Goal: Task Accomplishment & Management: Manage account settings

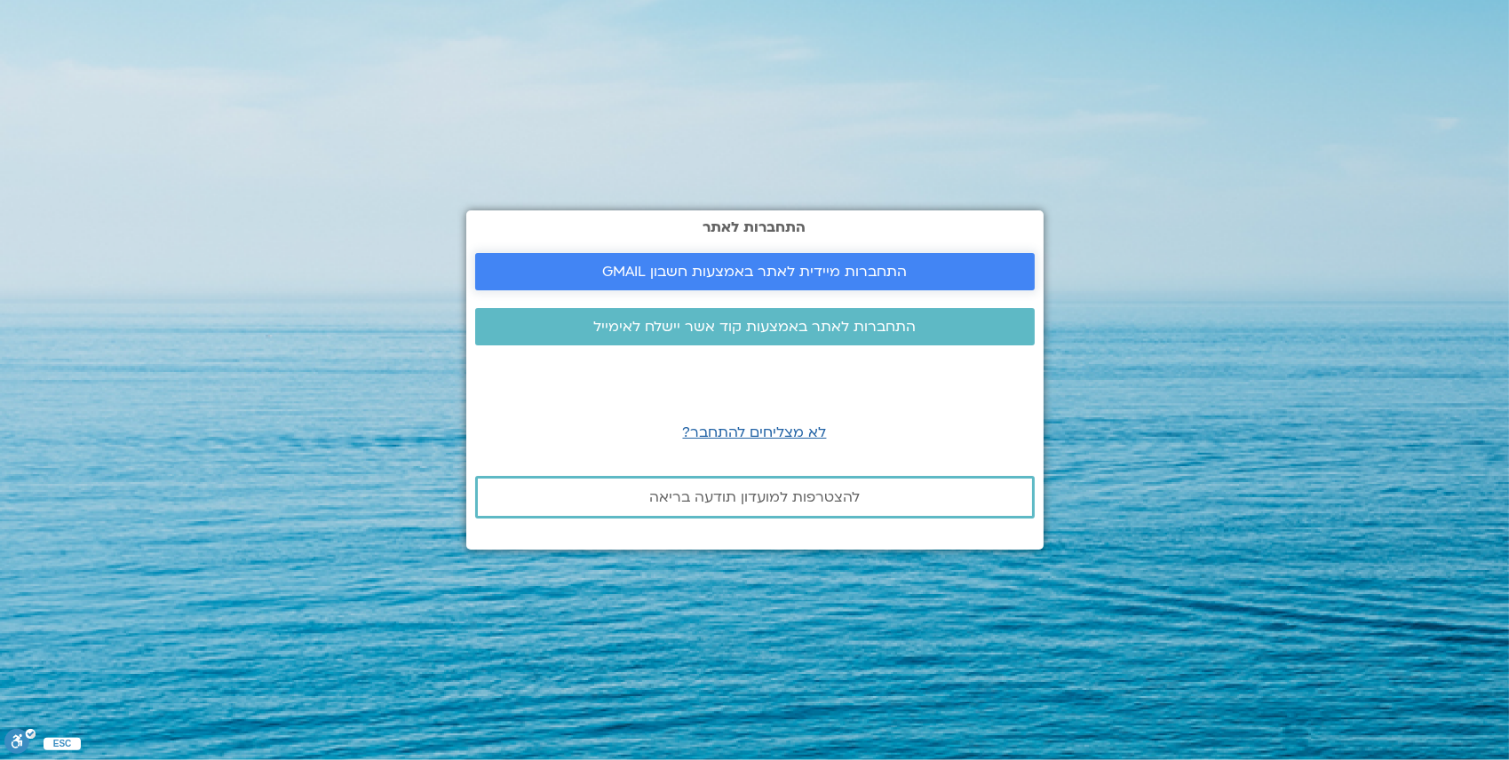
click at [717, 265] on span "התחברות מיידית לאתר באמצעות חשבון GMAIL" at bounding box center [754, 272] width 305 height 16
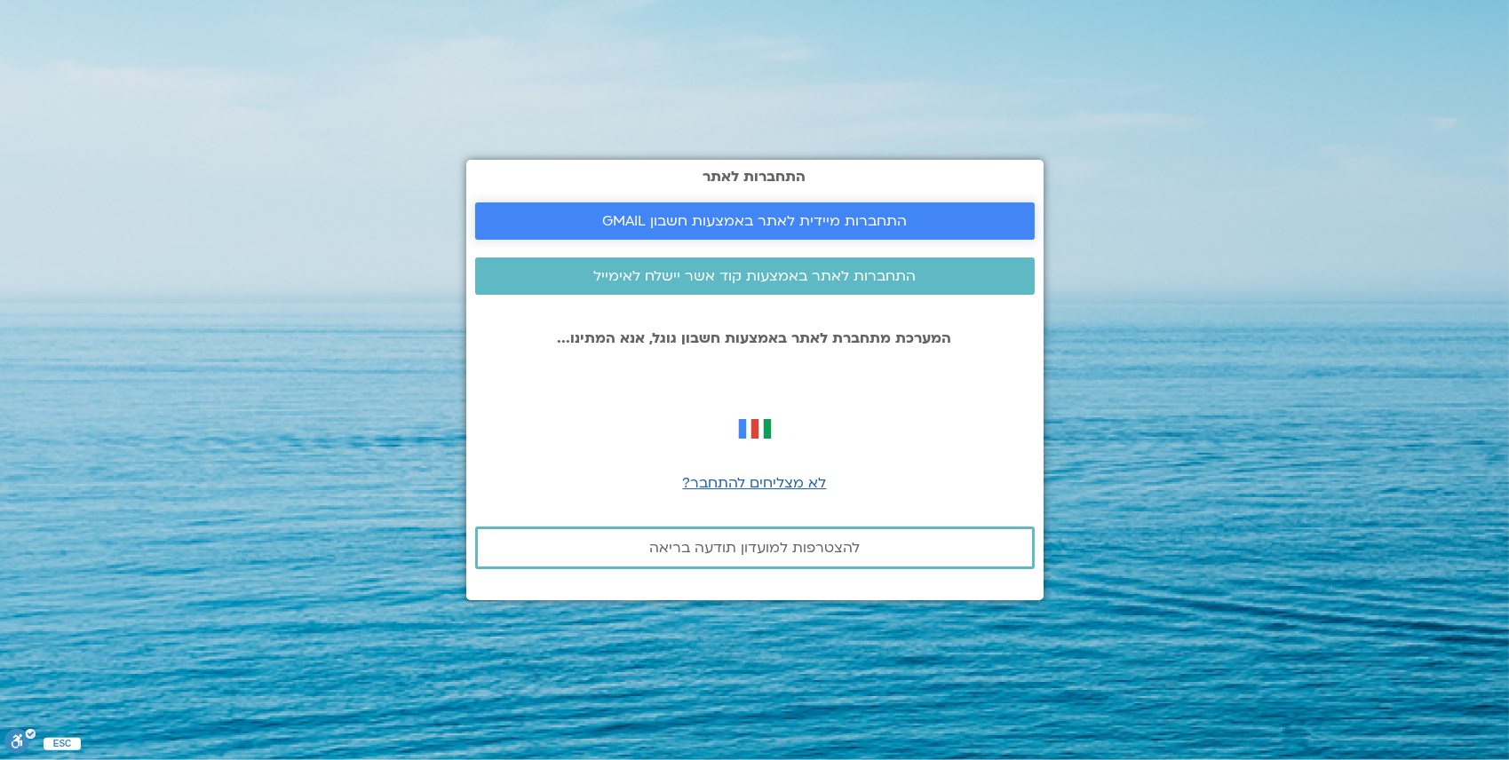
click at [757, 227] on span "התחברות מיידית לאתר באמצעות חשבון GMAIL" at bounding box center [754, 221] width 305 height 16
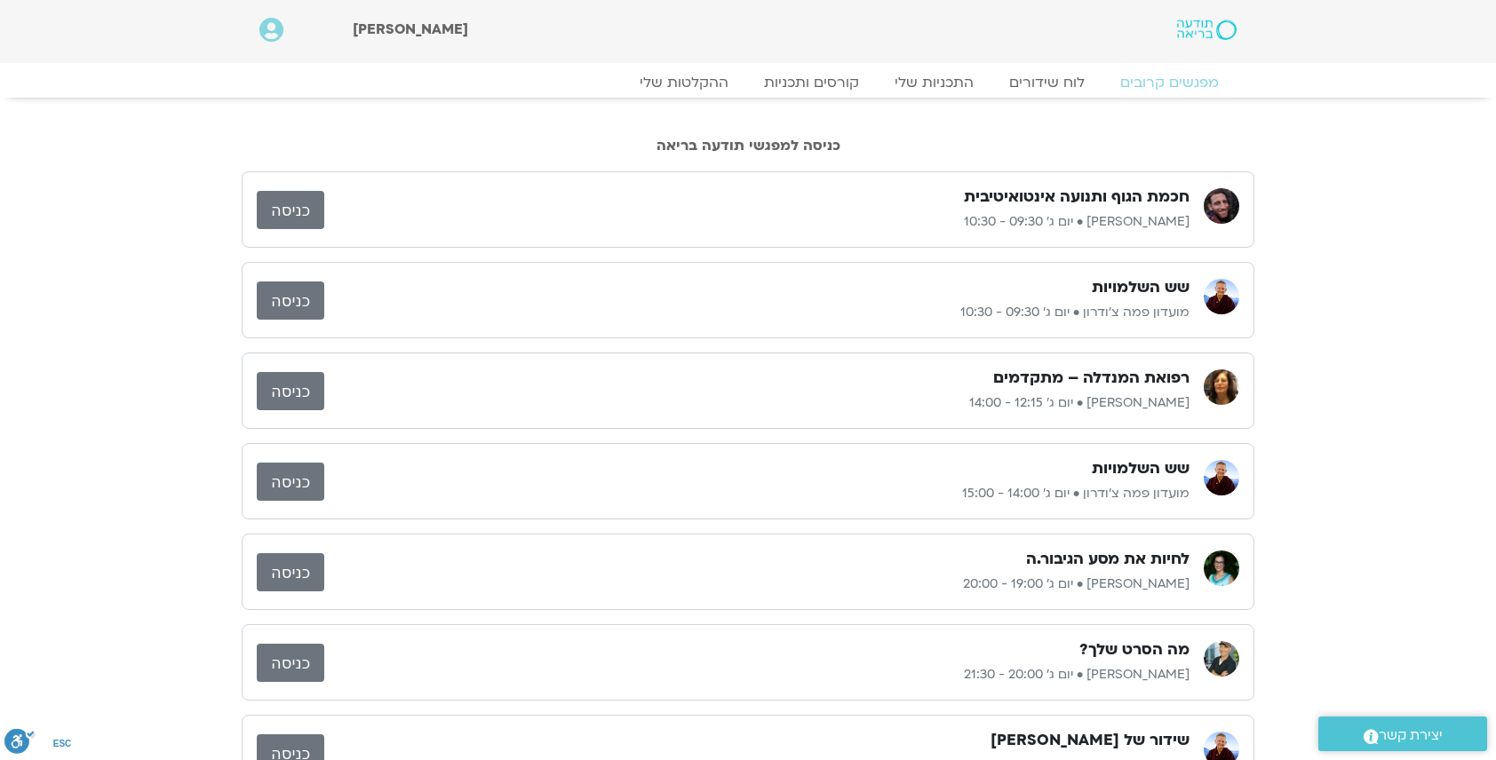
click at [293, 208] on link "כניסה" at bounding box center [291, 210] width 68 height 38
